Goal: Transaction & Acquisition: Purchase product/service

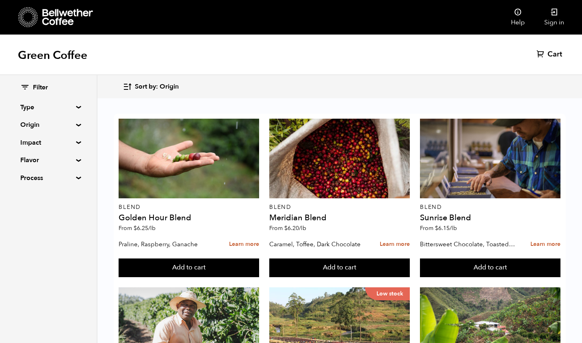
click at [75, 122] on div "Filter Type Blend Single Origin Decaf Seasonal Year Round Origin Blend Brazil B…" at bounding box center [48, 133] width 97 height 116
click at [74, 125] on summary "Origin" at bounding box center [48, 125] width 56 height 10
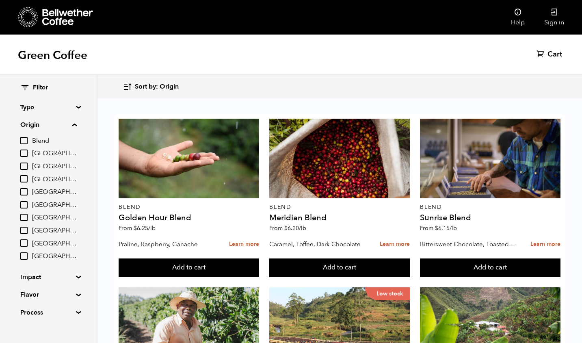
click at [23, 231] on input "Peru" at bounding box center [23, 229] width 7 height 7
checkbox input "true"
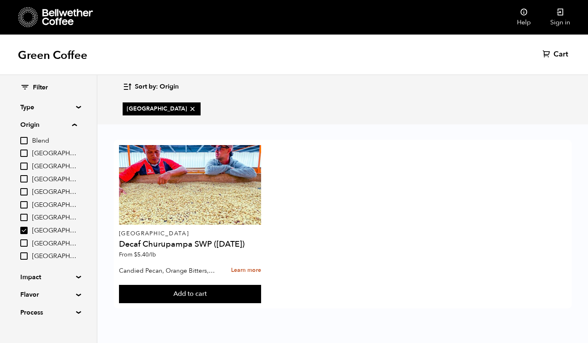
click at [21, 203] on input "[GEOGRAPHIC_DATA]" at bounding box center [23, 204] width 7 height 7
checkbox input "true"
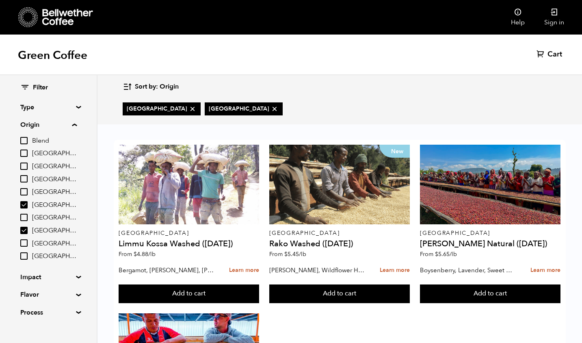
click at [23, 178] on input "[GEOGRAPHIC_DATA]" at bounding box center [23, 178] width 7 height 7
checkbox input "true"
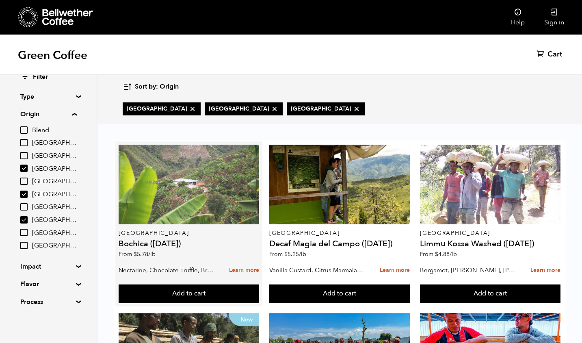
click at [192, 188] on div at bounding box center [189, 184] width 140 height 80
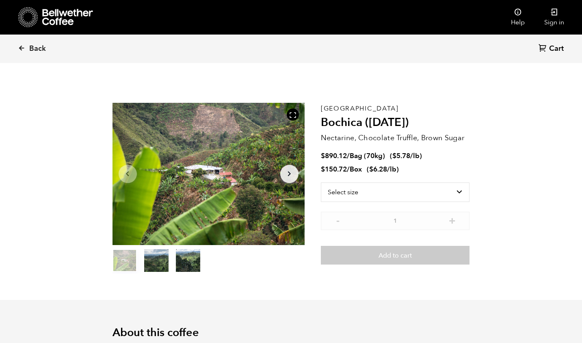
scroll to position [353, 432]
click at [297, 179] on button "Arrow Right" at bounding box center [289, 173] width 18 height 18
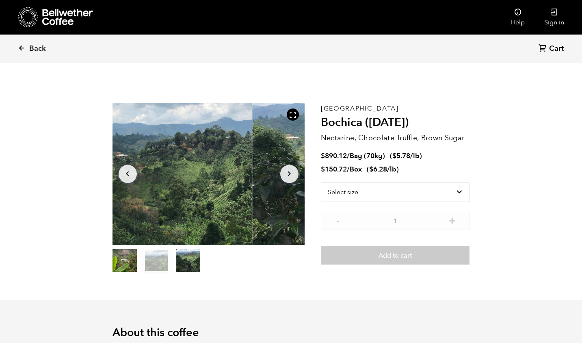
click at [297, 179] on button "Arrow Right" at bounding box center [289, 173] width 18 height 18
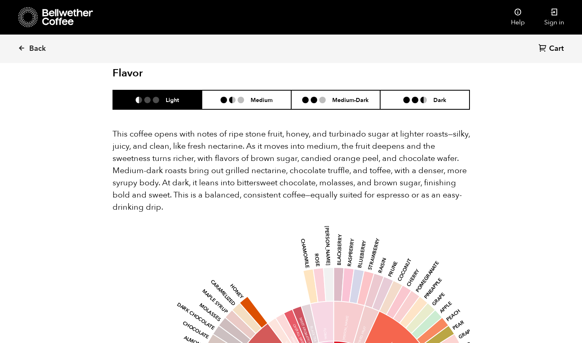
scroll to position [502, 0]
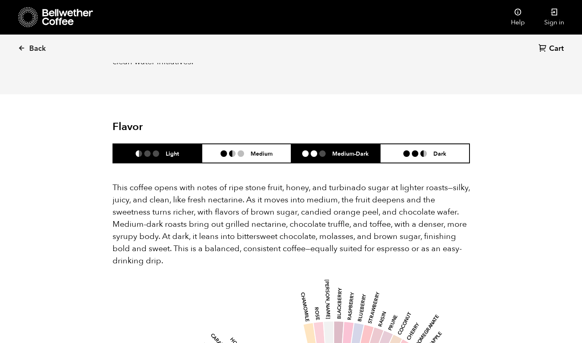
click at [317, 150] on li at bounding box center [313, 153] width 6 height 6
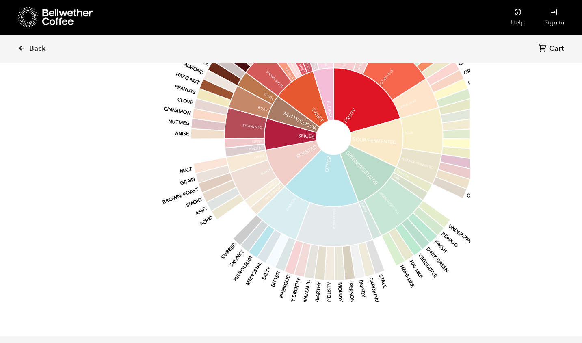
scroll to position [963, 0]
